Goal: Task Accomplishment & Management: Use online tool/utility

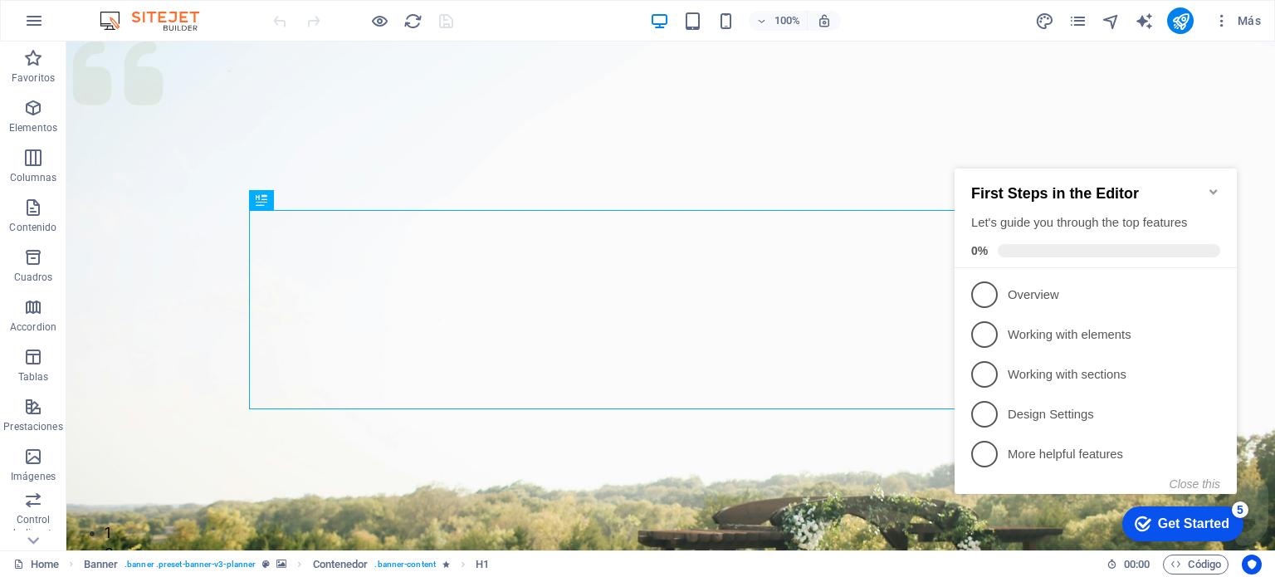
click at [1214, 189] on icon "Minimize checklist" at bounding box center [1213, 191] width 7 height 5
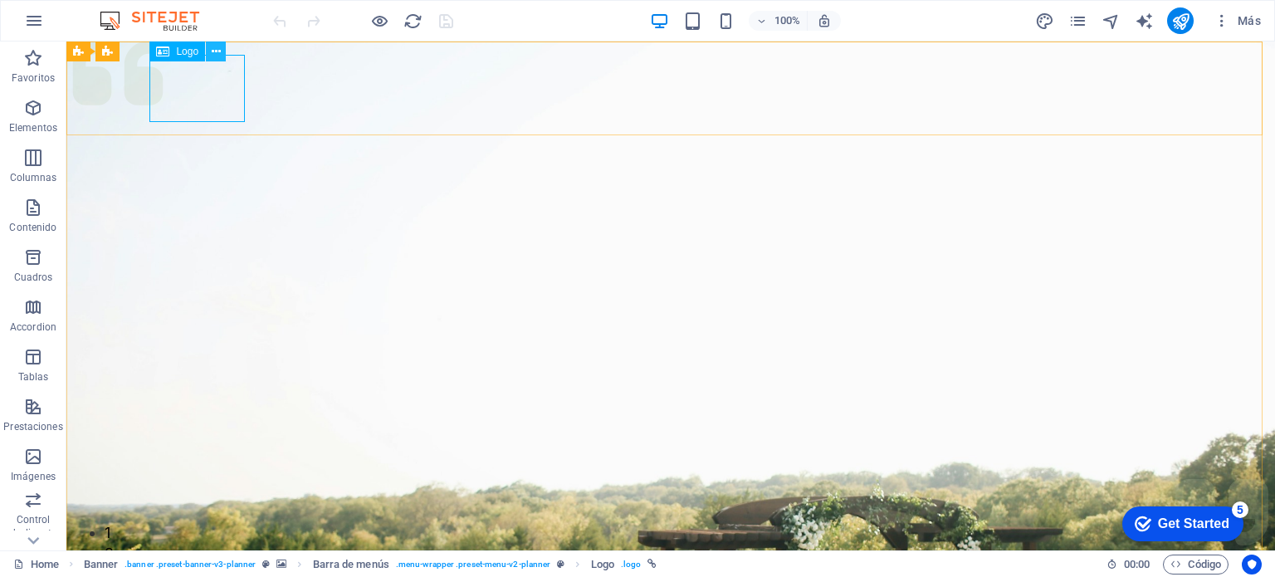
click at [213, 52] on icon at bounding box center [216, 51] width 9 height 17
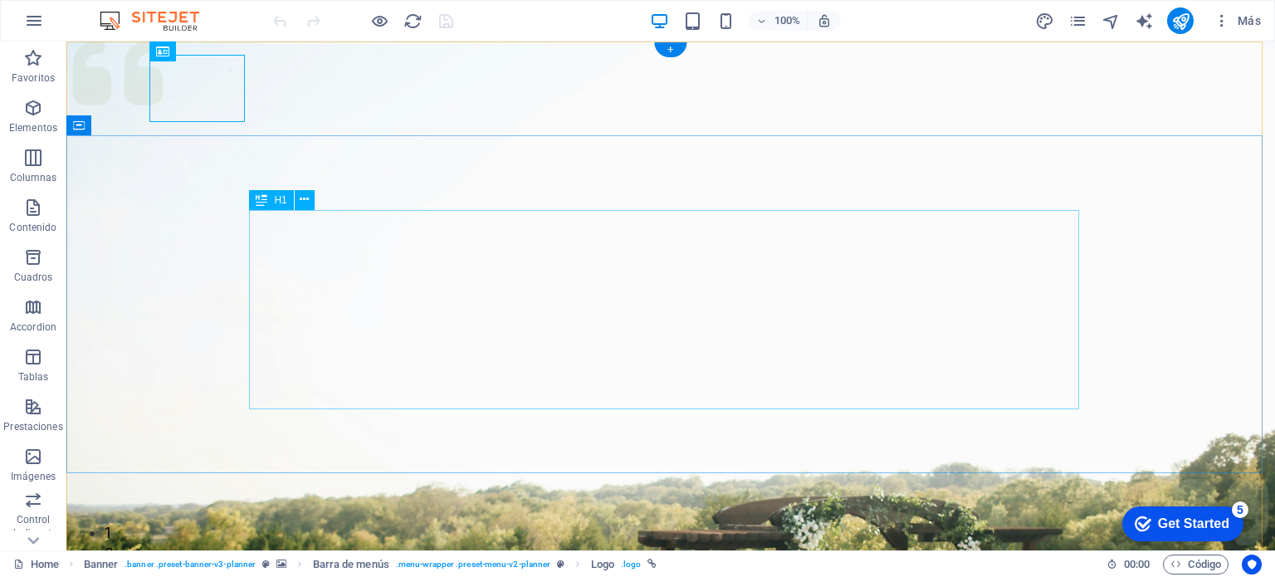
click at [420, 289] on div "Inicio Nosotros Contactos Documentos Trabaja con nosotros Get in touch Experien…" at bounding box center [670, 415] width 1209 height 747
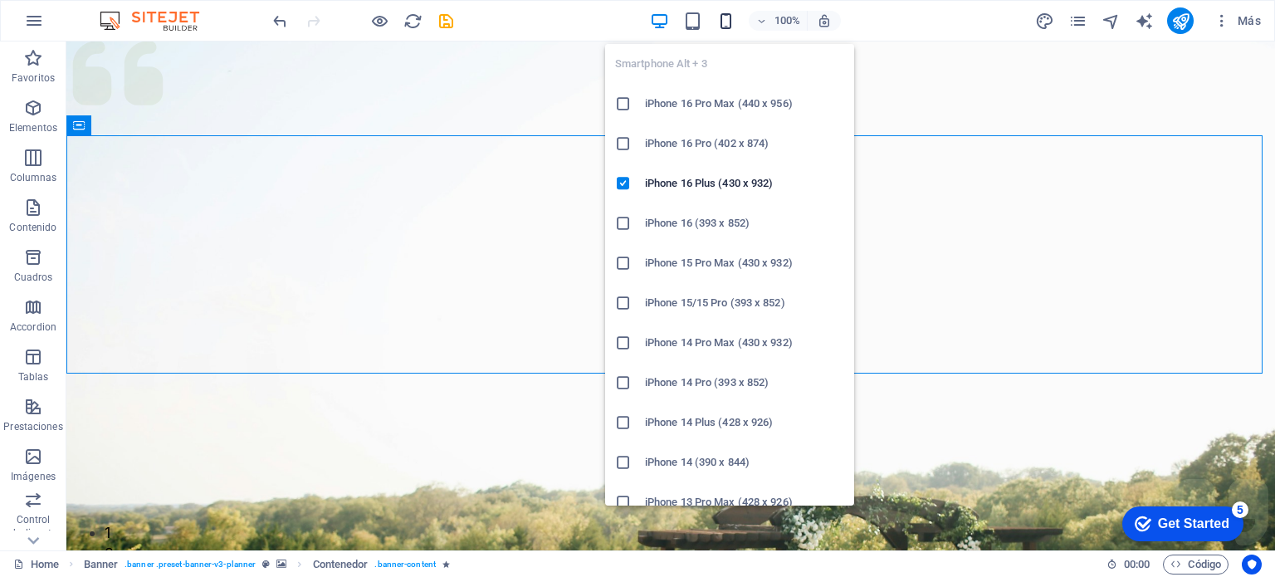
click at [718, 31] on div "Smartphone Alt + 3 iPhone 16 Pro Max (440 x 956) iPhone 16 Pro (402 x 874) iPho…" at bounding box center [729, 268] width 249 height 475
click at [729, 22] on icon "button" at bounding box center [725, 21] width 19 height 19
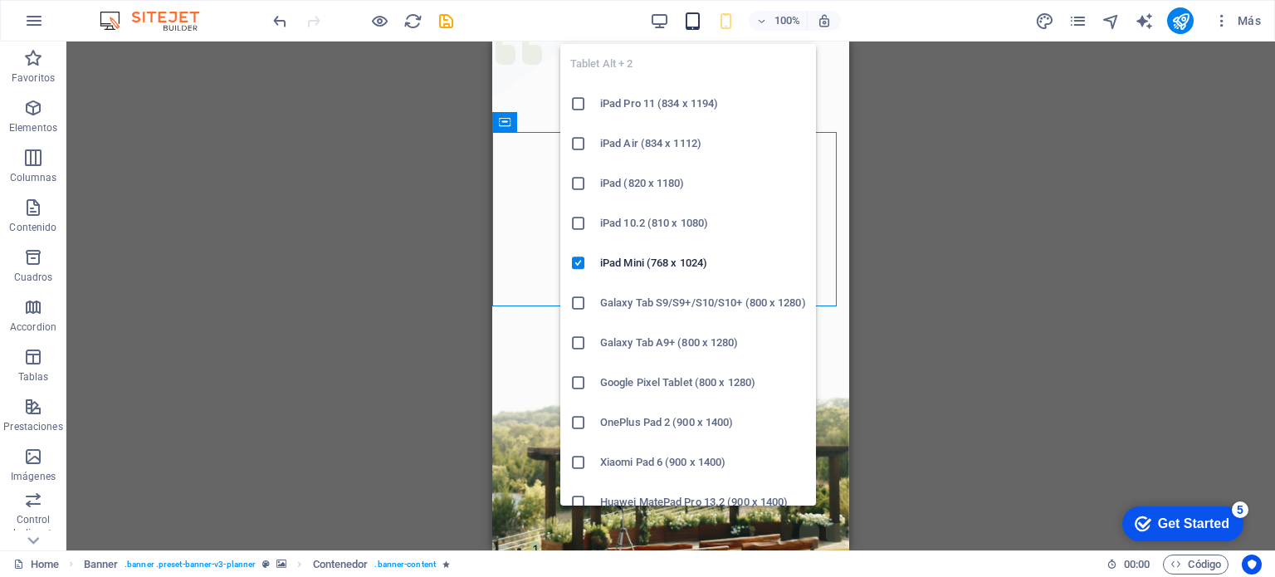
click at [697, 22] on icon "button" at bounding box center [692, 21] width 19 height 19
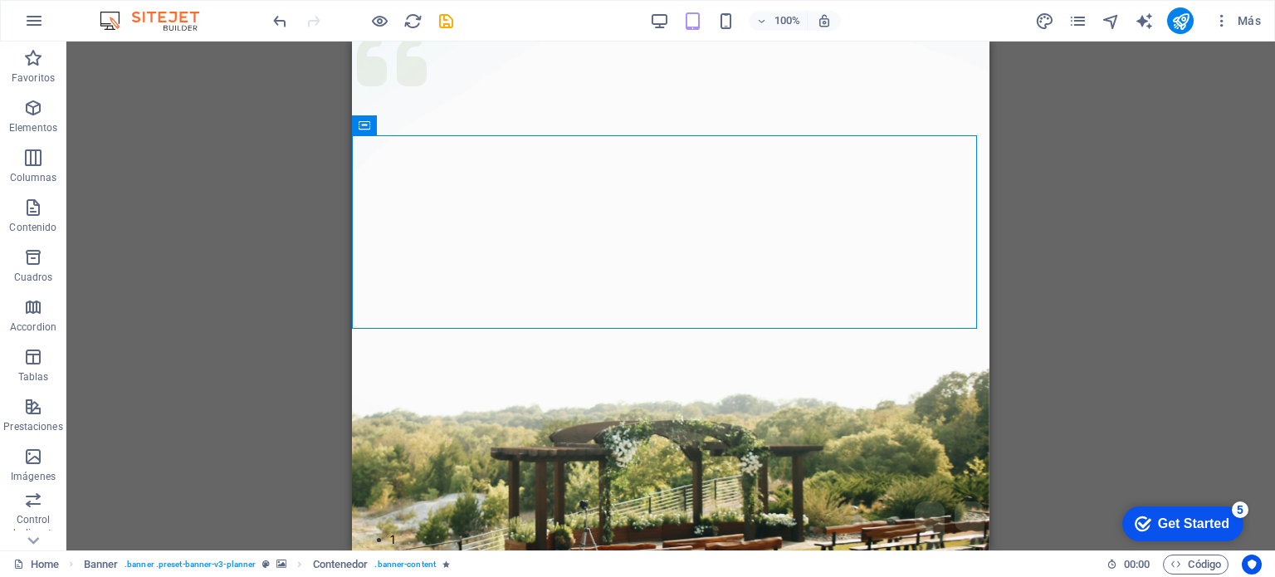
click at [675, 18] on div "100%" at bounding box center [745, 20] width 192 height 27
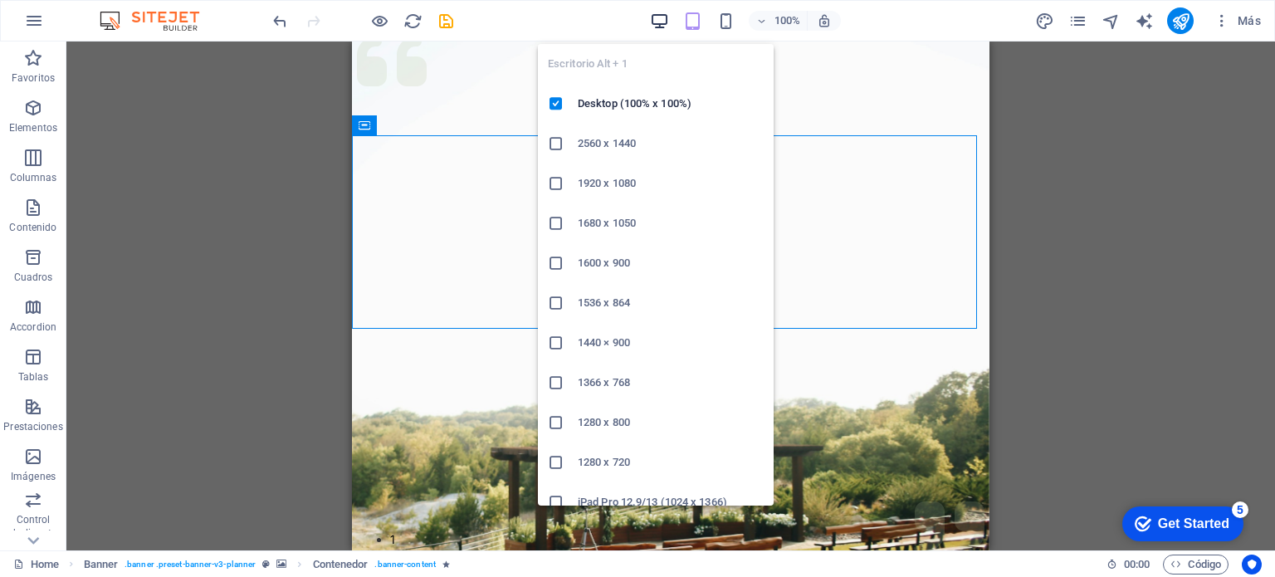
click at [661, 17] on icon "button" at bounding box center [659, 21] width 19 height 19
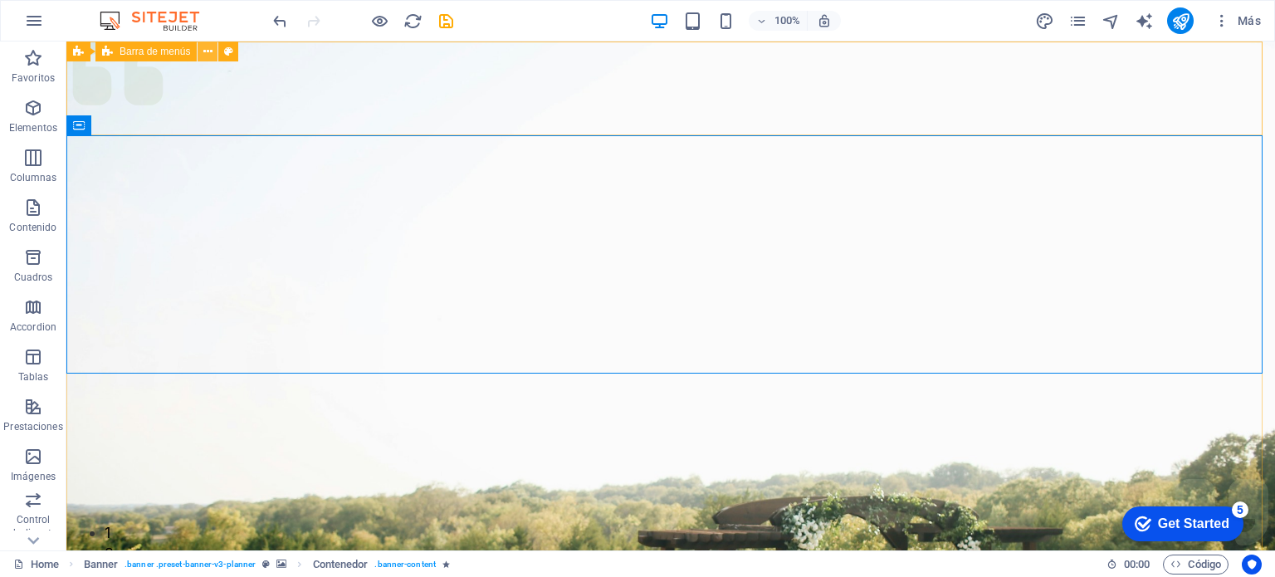
click at [208, 52] on icon at bounding box center [207, 51] width 9 height 17
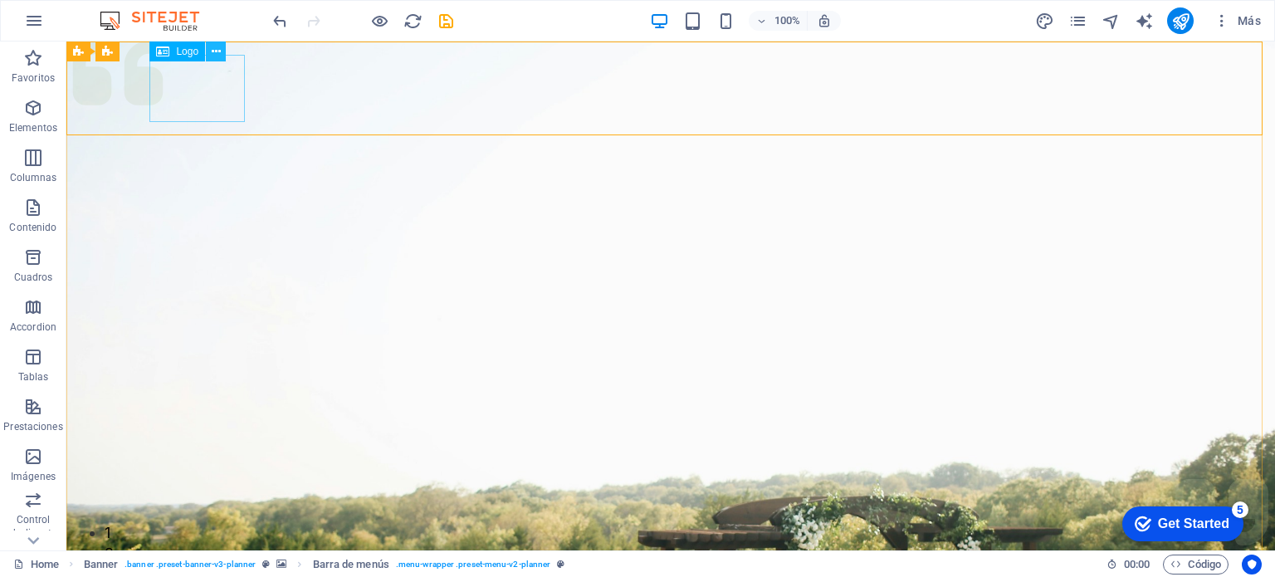
click at [216, 54] on icon at bounding box center [216, 51] width 9 height 17
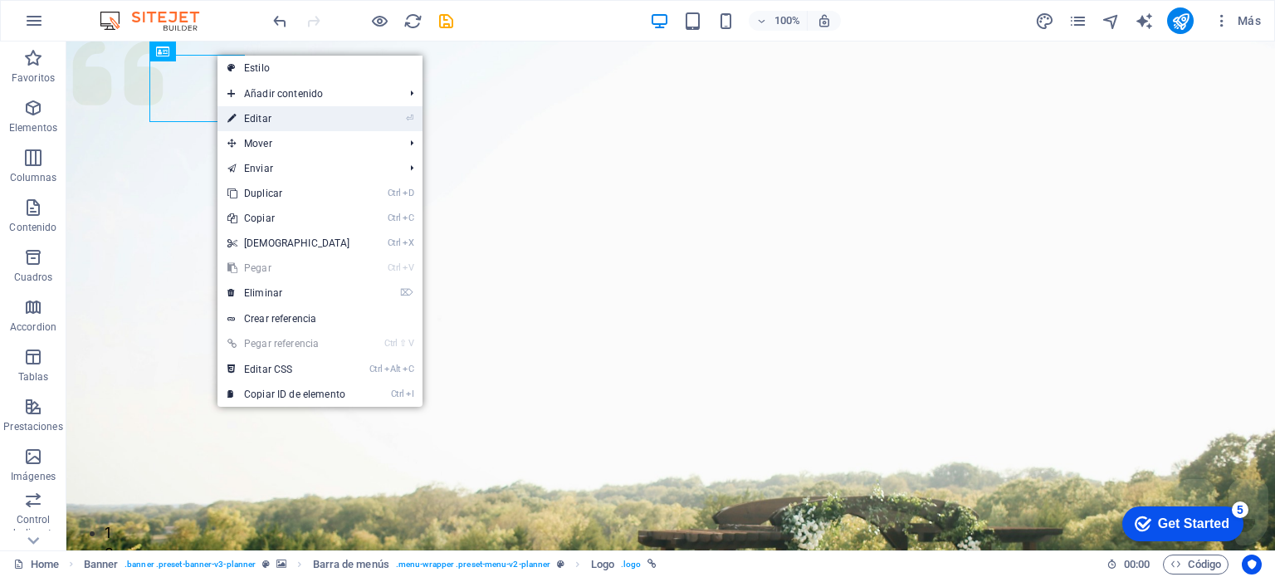
click at [266, 110] on link "⏎ Editar" at bounding box center [289, 118] width 143 height 25
select select "px"
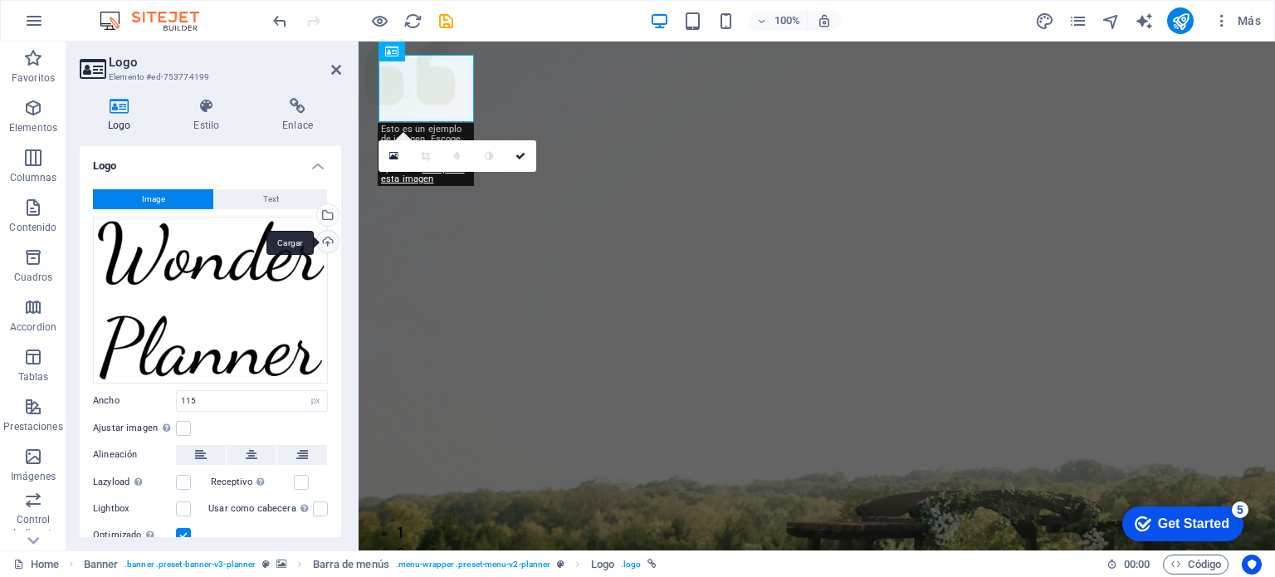
click at [325, 238] on div "Cargar" at bounding box center [326, 243] width 25 height 25
click at [324, 215] on div "Selecciona archivos del administrador de archivos, de la galería de fotos o car…" at bounding box center [326, 216] width 25 height 25
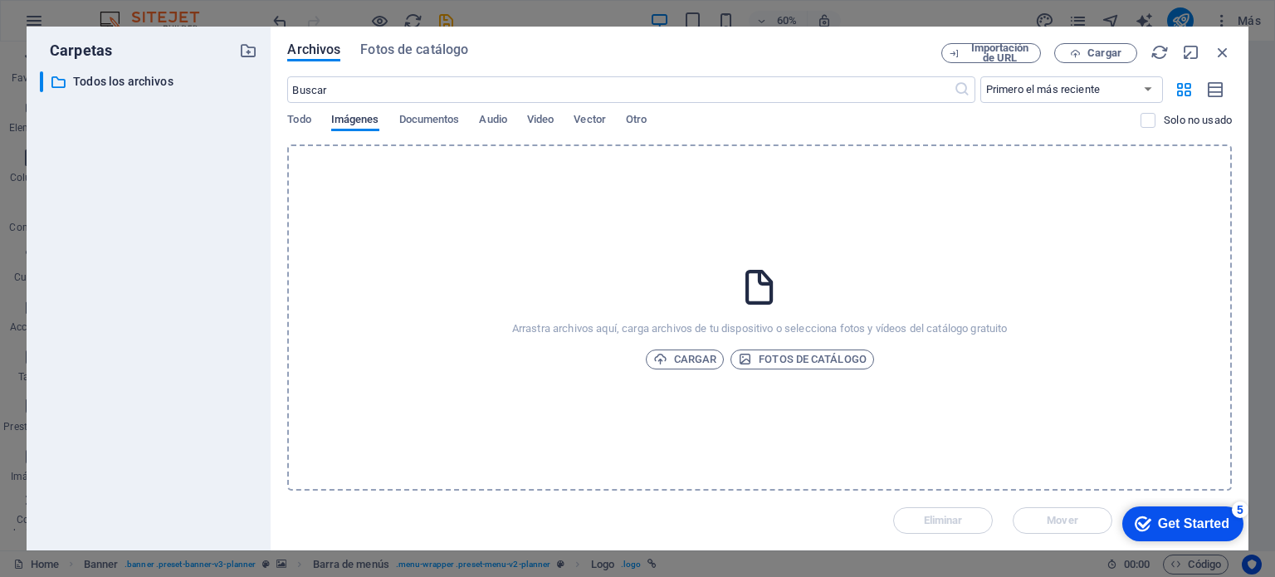
click at [332, 127] on span "Imágenes" at bounding box center [355, 121] width 48 height 23
click at [310, 120] on span "Todo" at bounding box center [298, 121] width 23 height 23
click at [975, 55] on span "Importación de URL" at bounding box center [999, 53] width 67 height 20
